Goal: Transaction & Acquisition: Purchase product/service

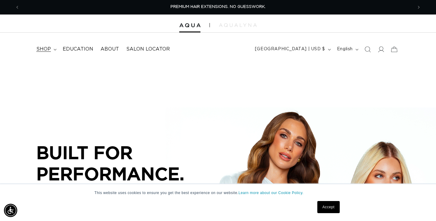
click at [53, 50] on summary "shop" at bounding box center [46, 49] width 26 height 14
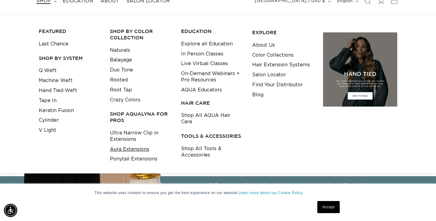
scroll to position [0, 393]
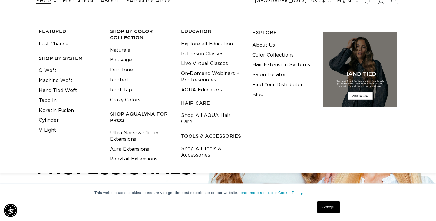
click at [141, 149] on link "Aura Extensions" at bounding box center [129, 150] width 39 height 10
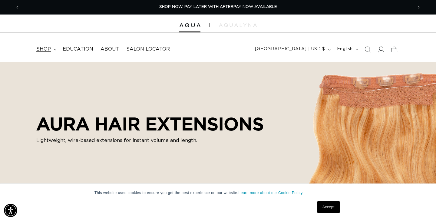
click at [39, 51] on span "shop" at bounding box center [43, 49] width 15 height 6
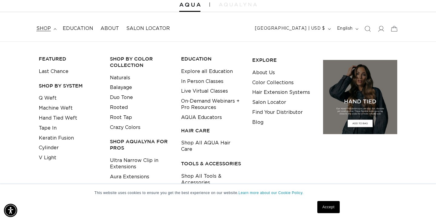
scroll to position [0, 787]
